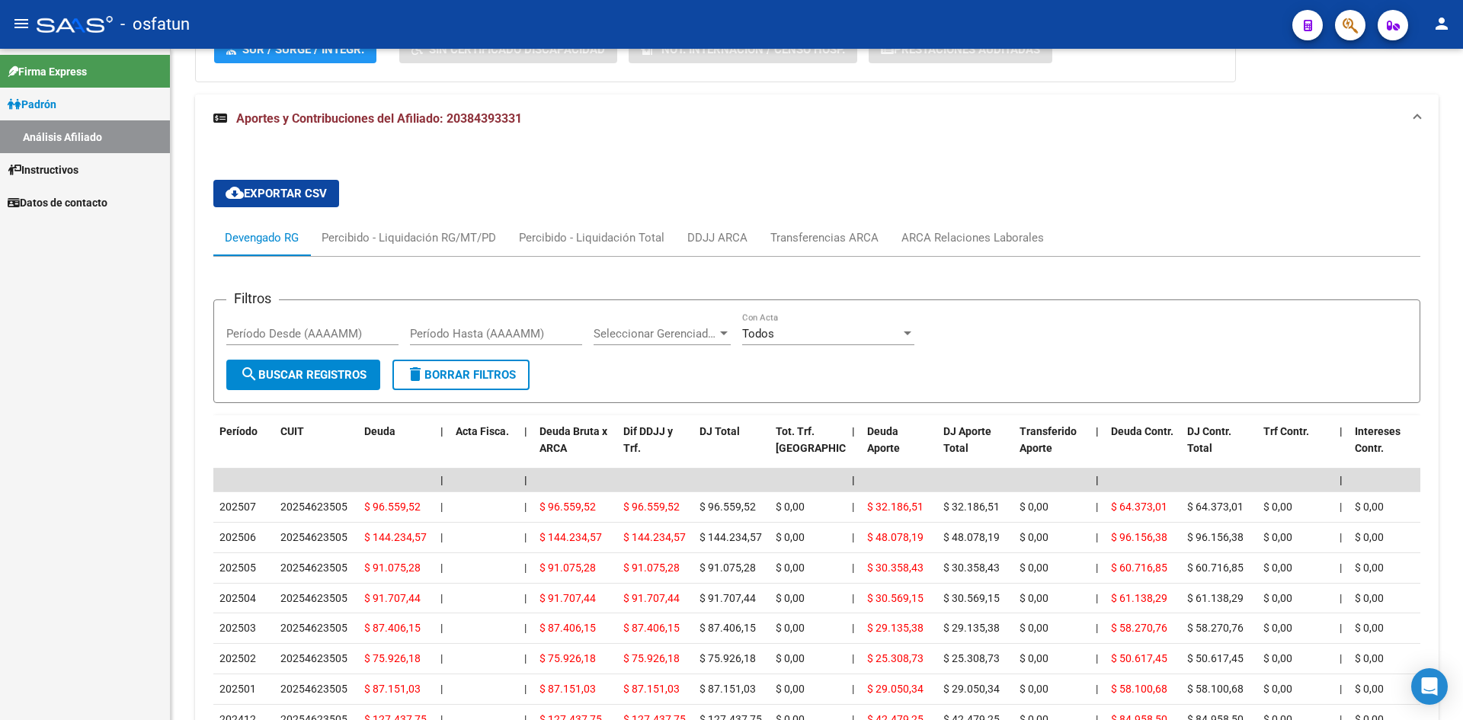
scroll to position [1048, 0]
click at [49, 101] on span "Padrón" at bounding box center [32, 104] width 49 height 17
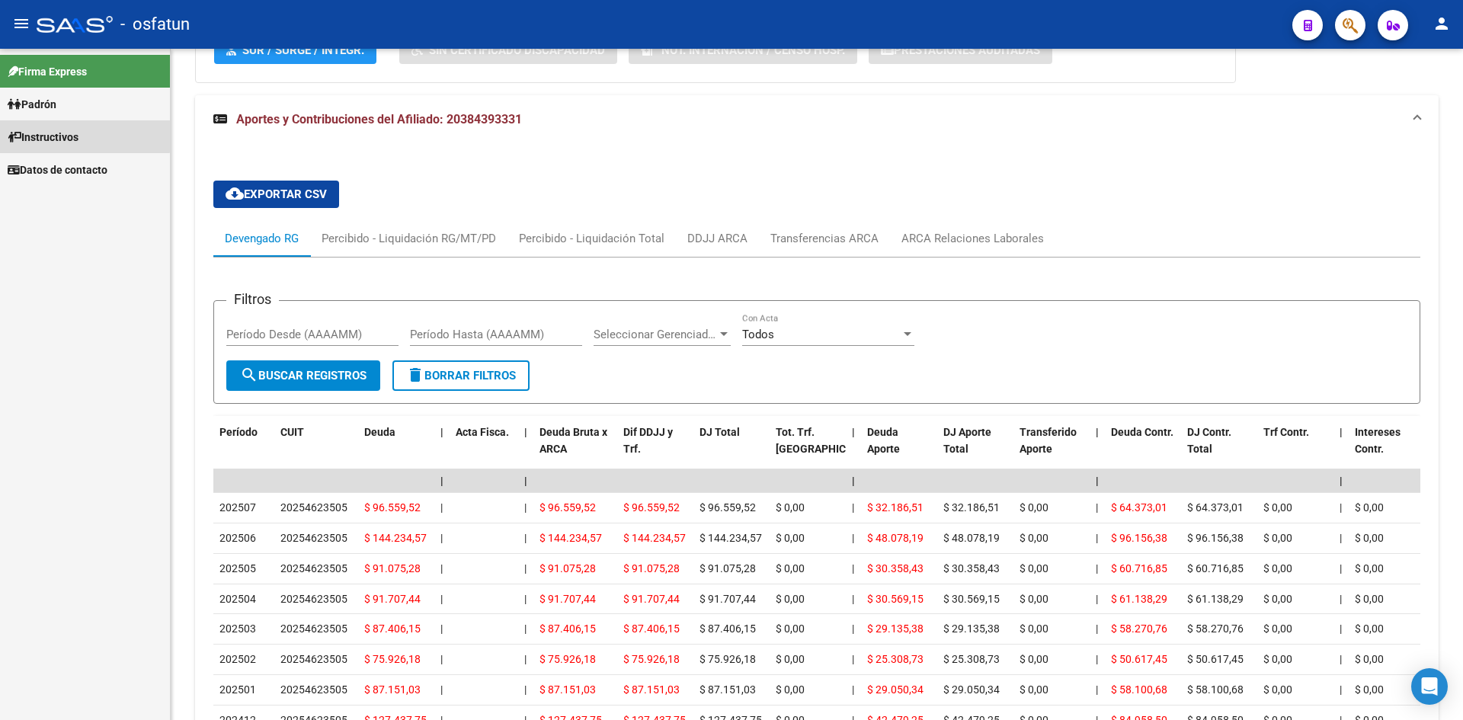
click at [78, 136] on span "Instructivos" at bounding box center [43, 137] width 71 height 17
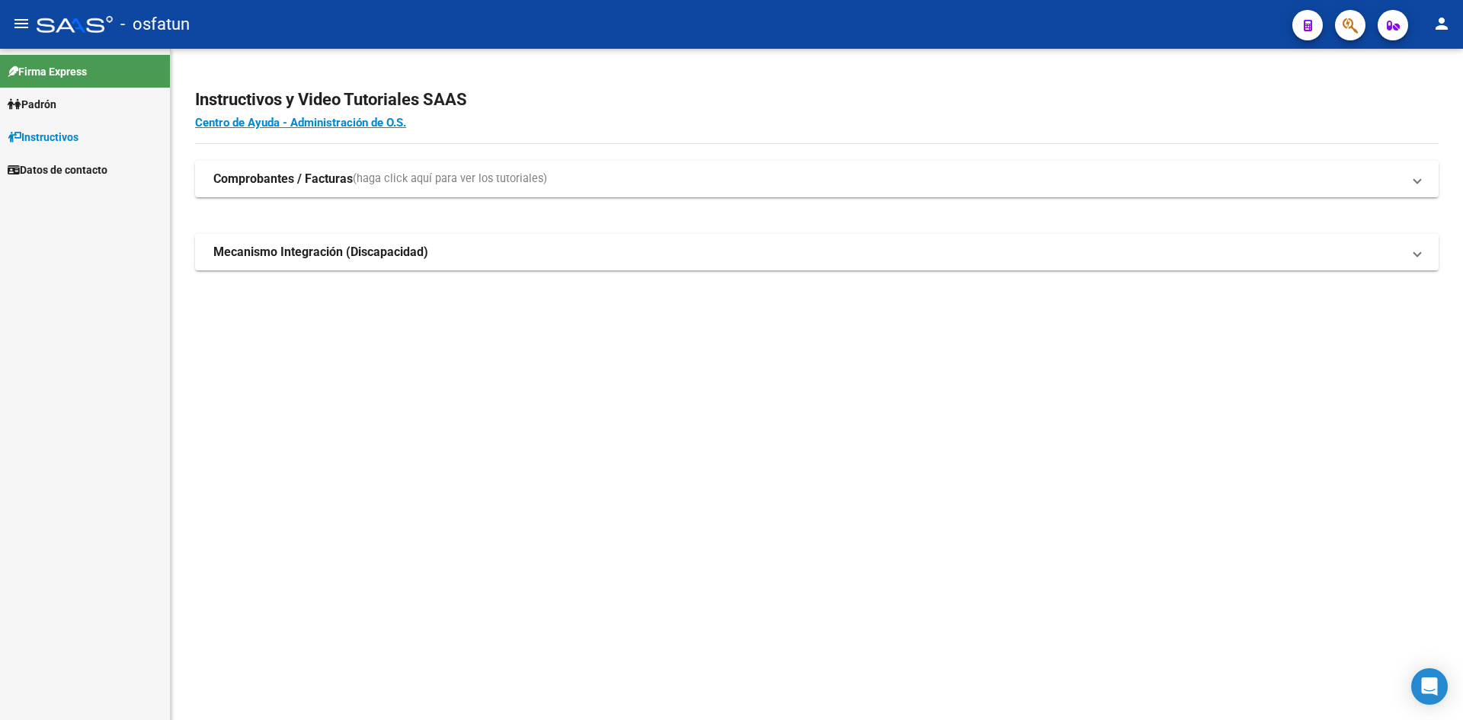
click at [70, 104] on link "Padrón" at bounding box center [85, 104] width 170 height 33
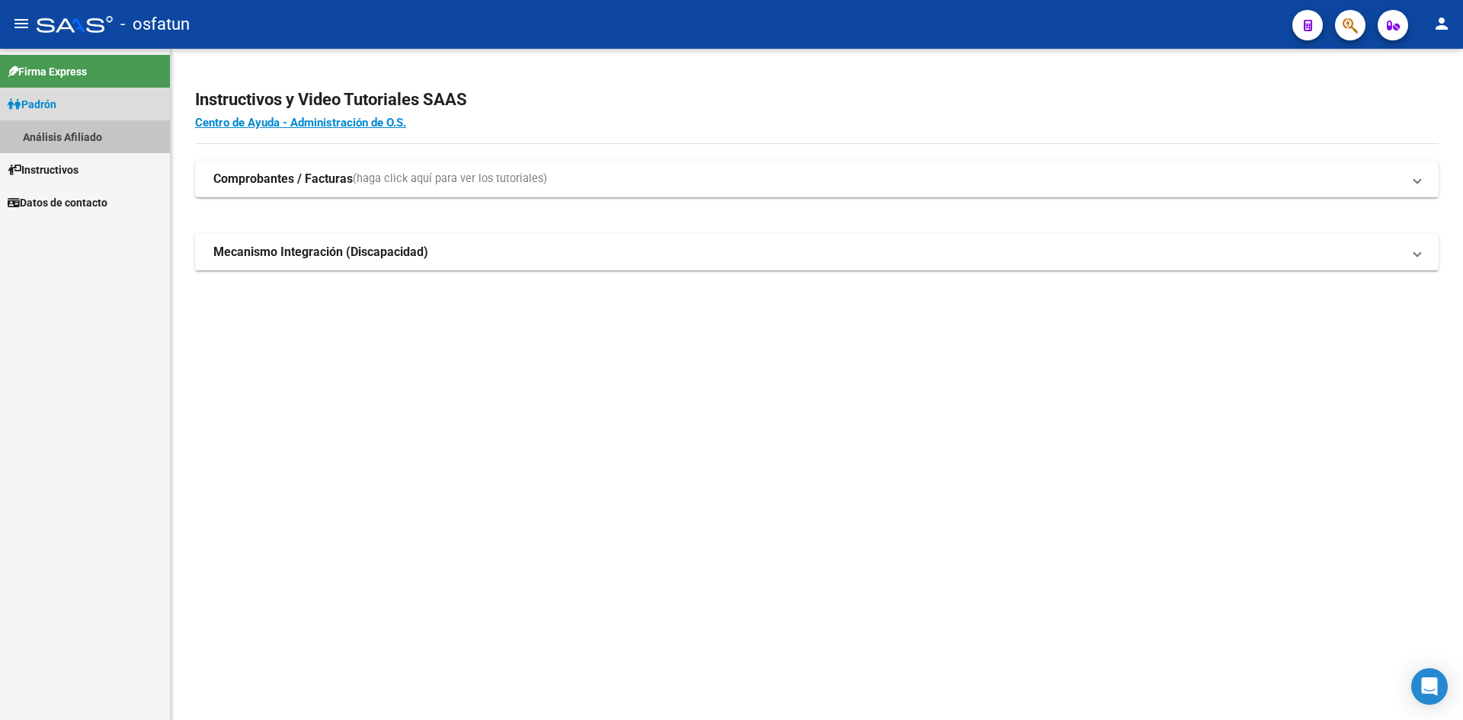
click at [94, 142] on link "Análisis Afiliado" at bounding box center [85, 136] width 170 height 33
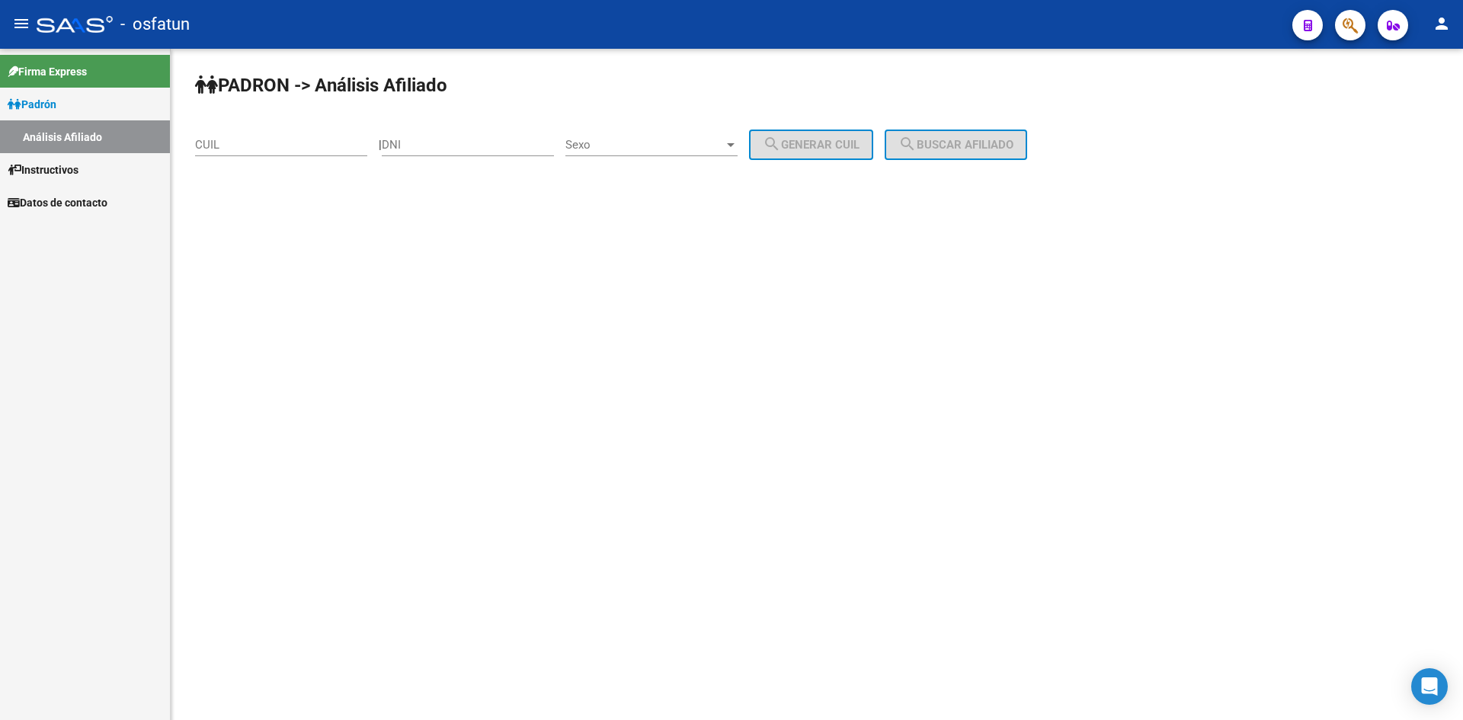
click at [253, 155] on div "CUIL" at bounding box center [281, 139] width 172 height 33
paste input "20-25964730-5"
type input "20-25964730-5"
click at [443, 143] on input "DNI" at bounding box center [468, 145] width 172 height 14
paste input "25964730"
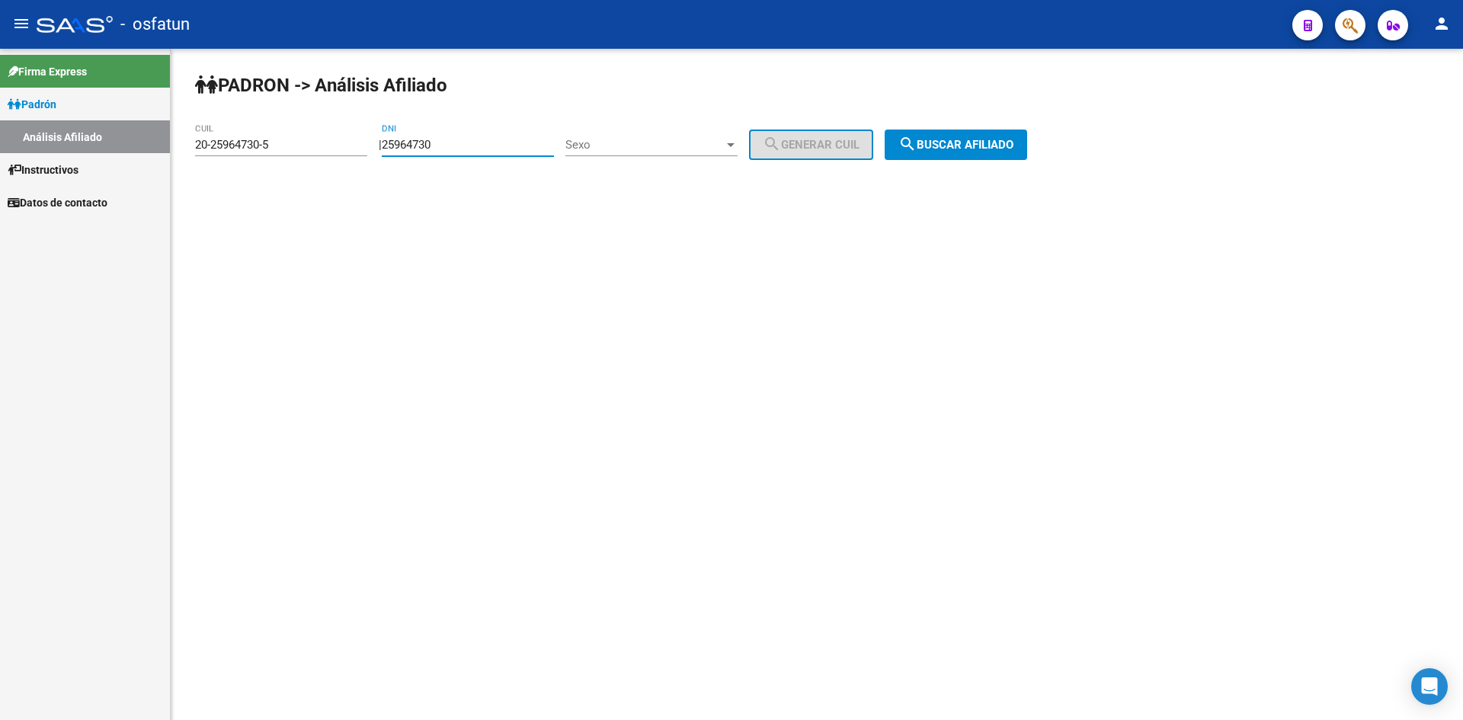
type input "25964730"
click at [675, 148] on span "Sexo" at bounding box center [644, 145] width 158 height 14
click at [641, 150] on span "Masculino" at bounding box center [668, 145] width 172 height 34
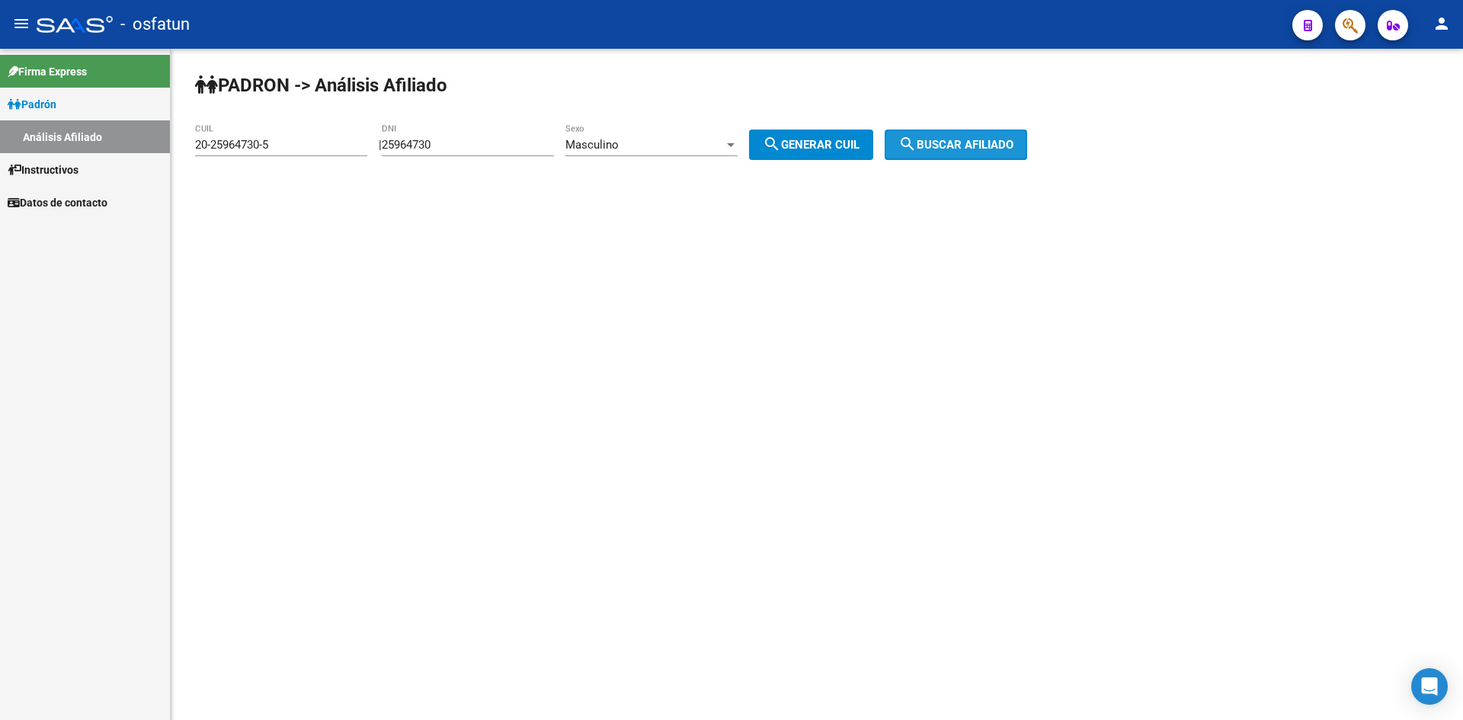
click at [996, 143] on span "search Buscar afiliado" at bounding box center [955, 145] width 115 height 14
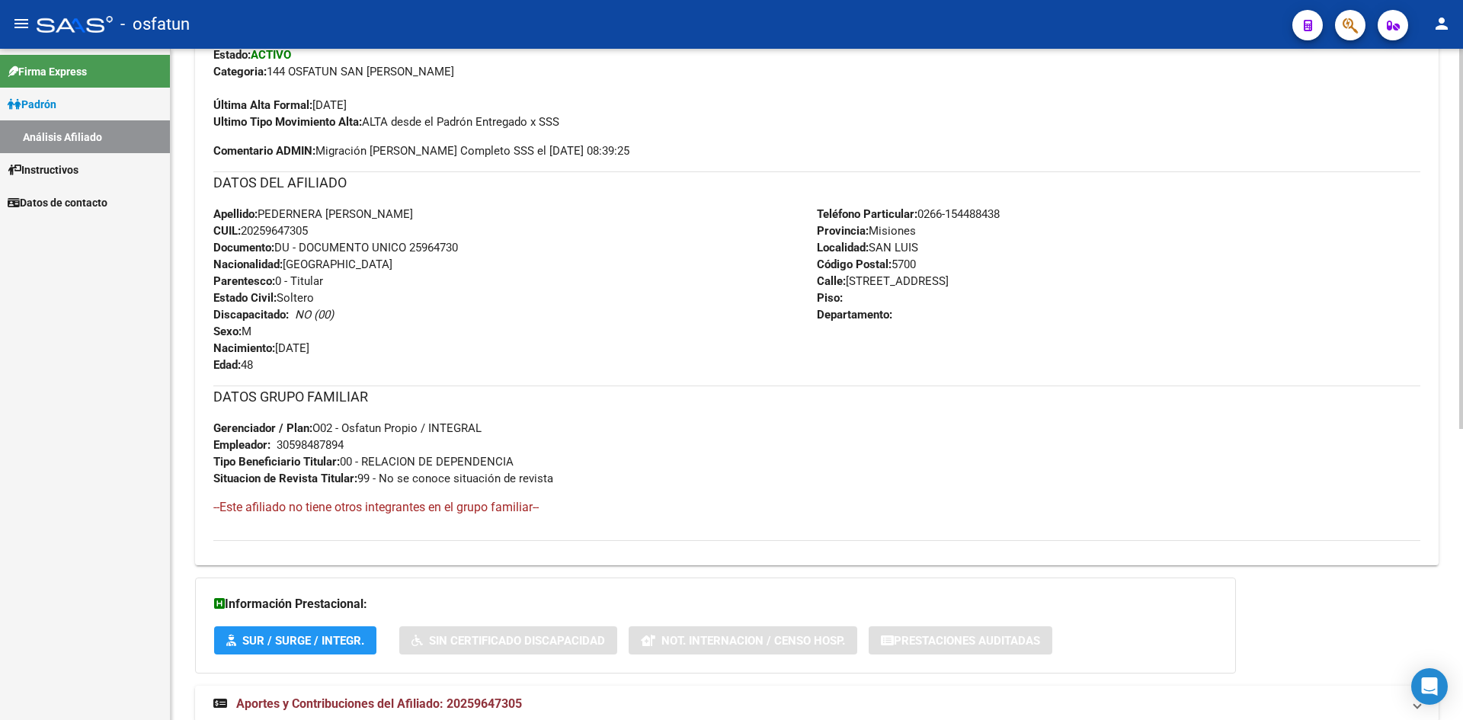
scroll to position [513, 0]
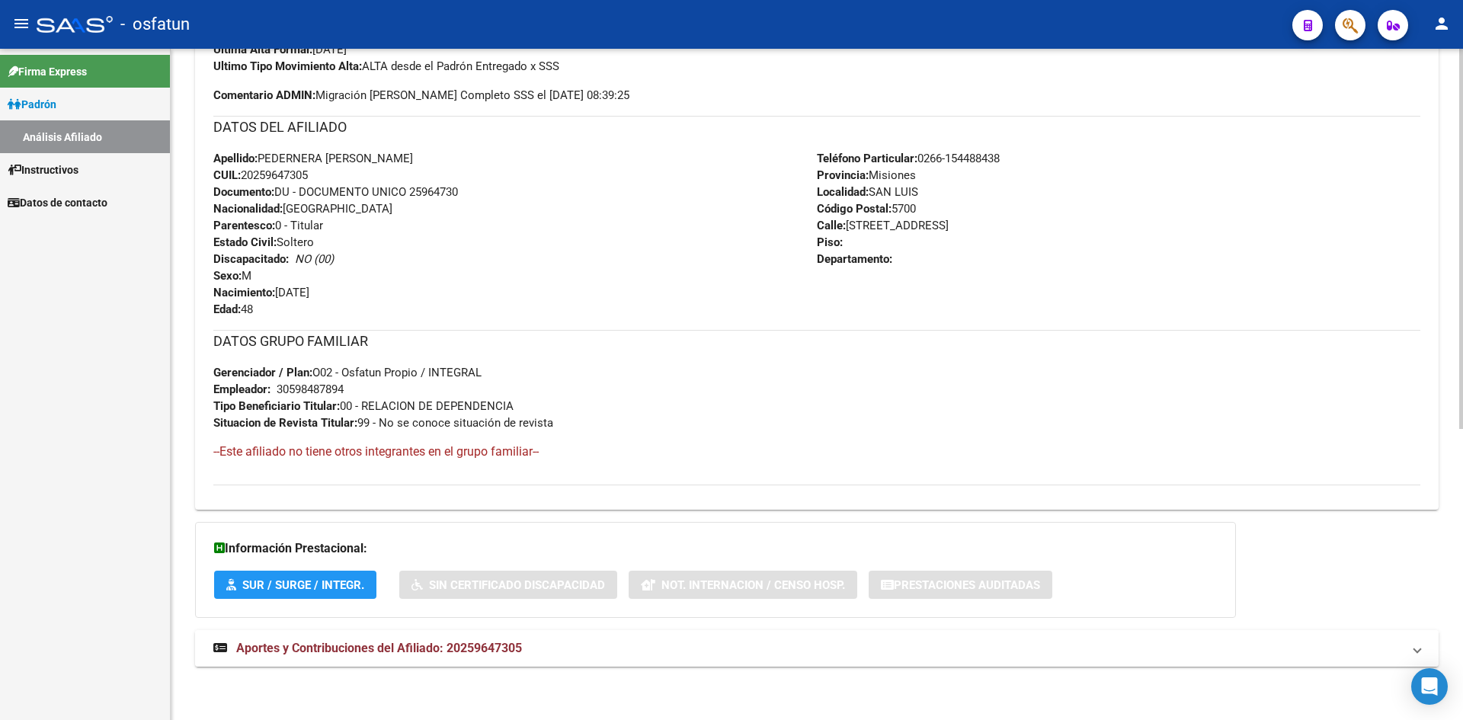
click at [444, 644] on span "Aportes y Contribuciones del Afiliado: 20259647305" at bounding box center [379, 648] width 286 height 14
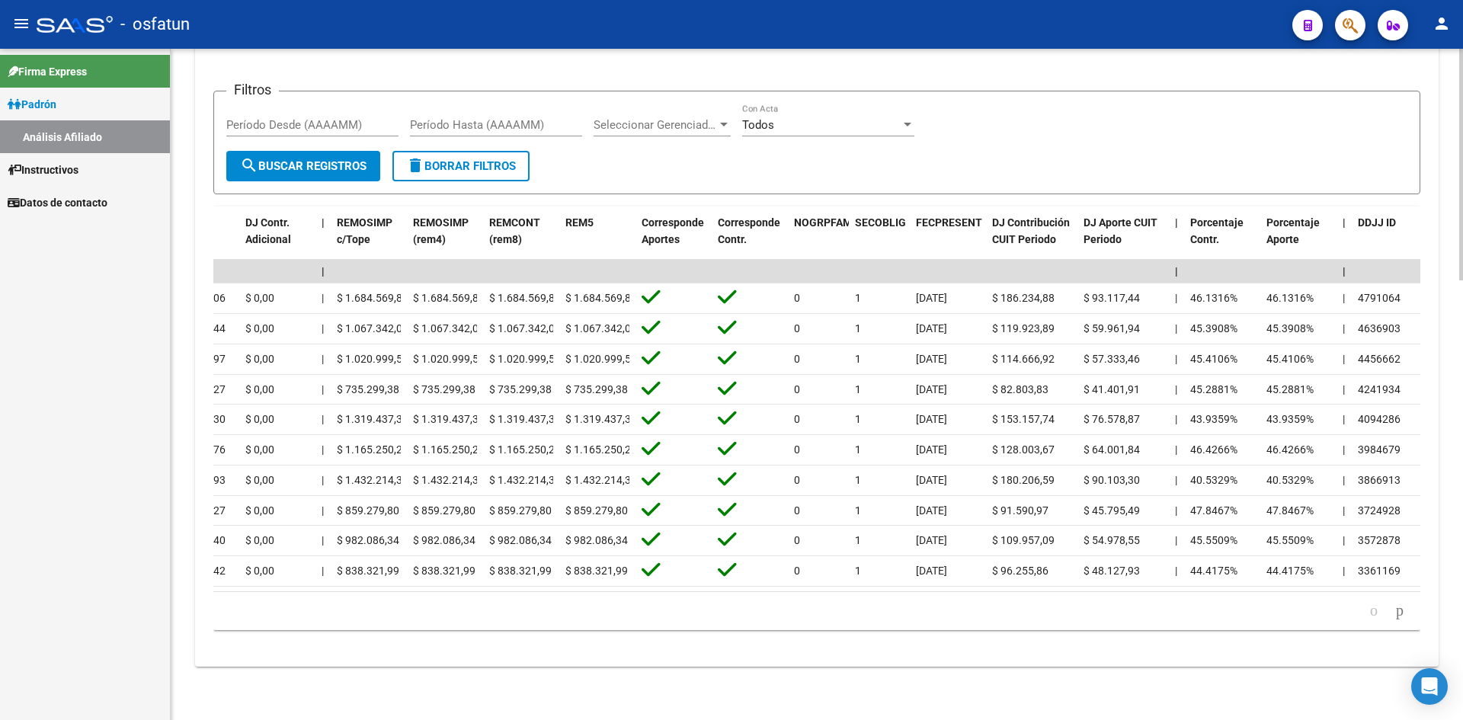
scroll to position [0, 0]
